Goal: Information Seeking & Learning: Understand process/instructions

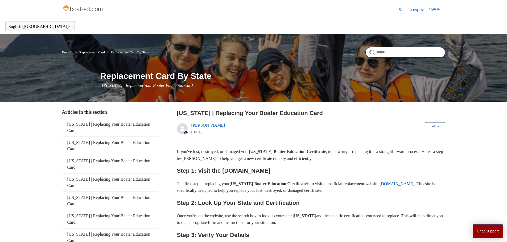
click at [388, 55] on input "Search" at bounding box center [405, 52] width 80 height 11
type input "**********"
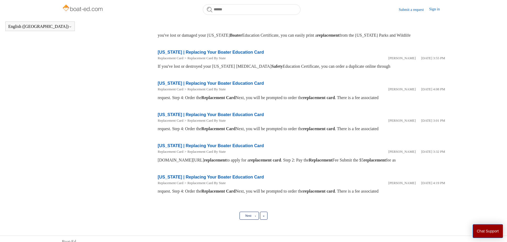
scroll to position [198, 0]
click at [252, 216] on link "Next ›" at bounding box center [248, 216] width 19 height 8
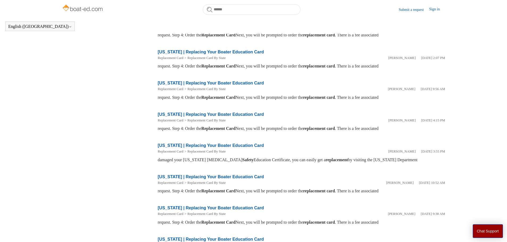
scroll to position [145, 0]
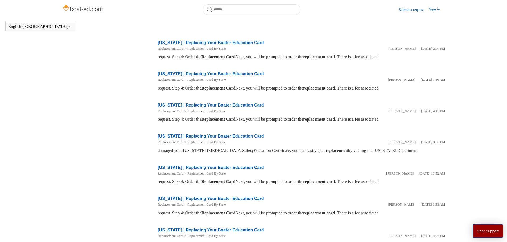
click at [248, 168] on link "[US_STATE] | Replacing Your Boater Education Card" at bounding box center [211, 167] width 106 height 5
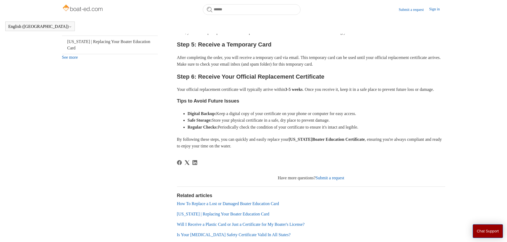
scroll to position [278, 0]
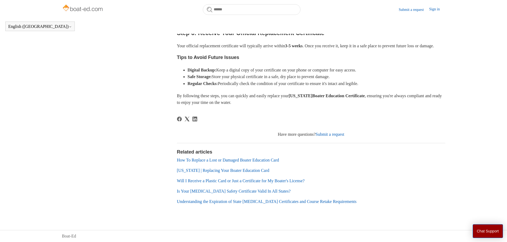
click at [262, 162] on link "How To Replace a Lost or Damaged Boater Education Card" at bounding box center [228, 160] width 102 height 5
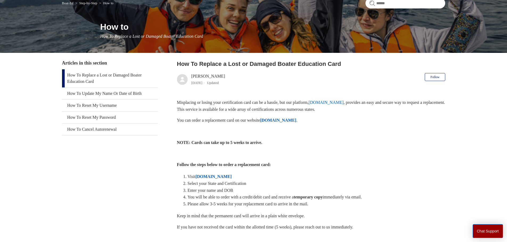
scroll to position [53, 0]
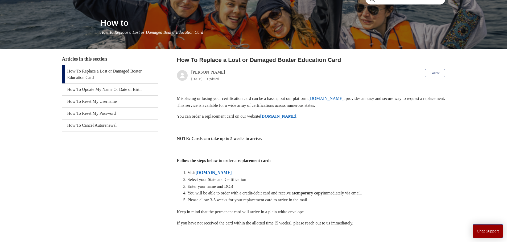
click at [212, 172] on strong "ILostMyCard.com" at bounding box center [213, 172] width 36 height 5
